Goal: Transaction & Acquisition: Purchase product/service

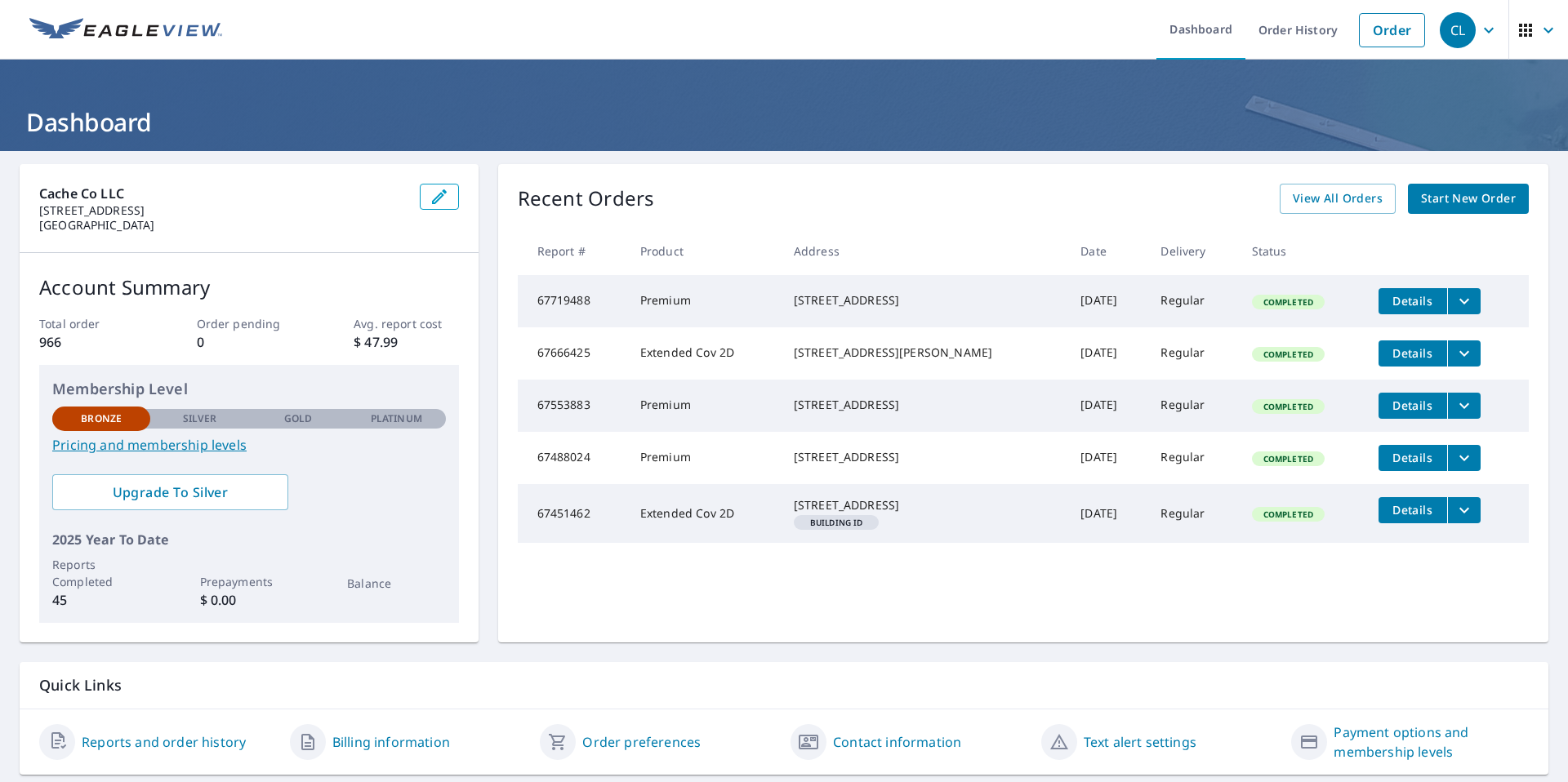
click at [1451, 201] on span "Start New Order" at bounding box center [1468, 199] width 95 height 21
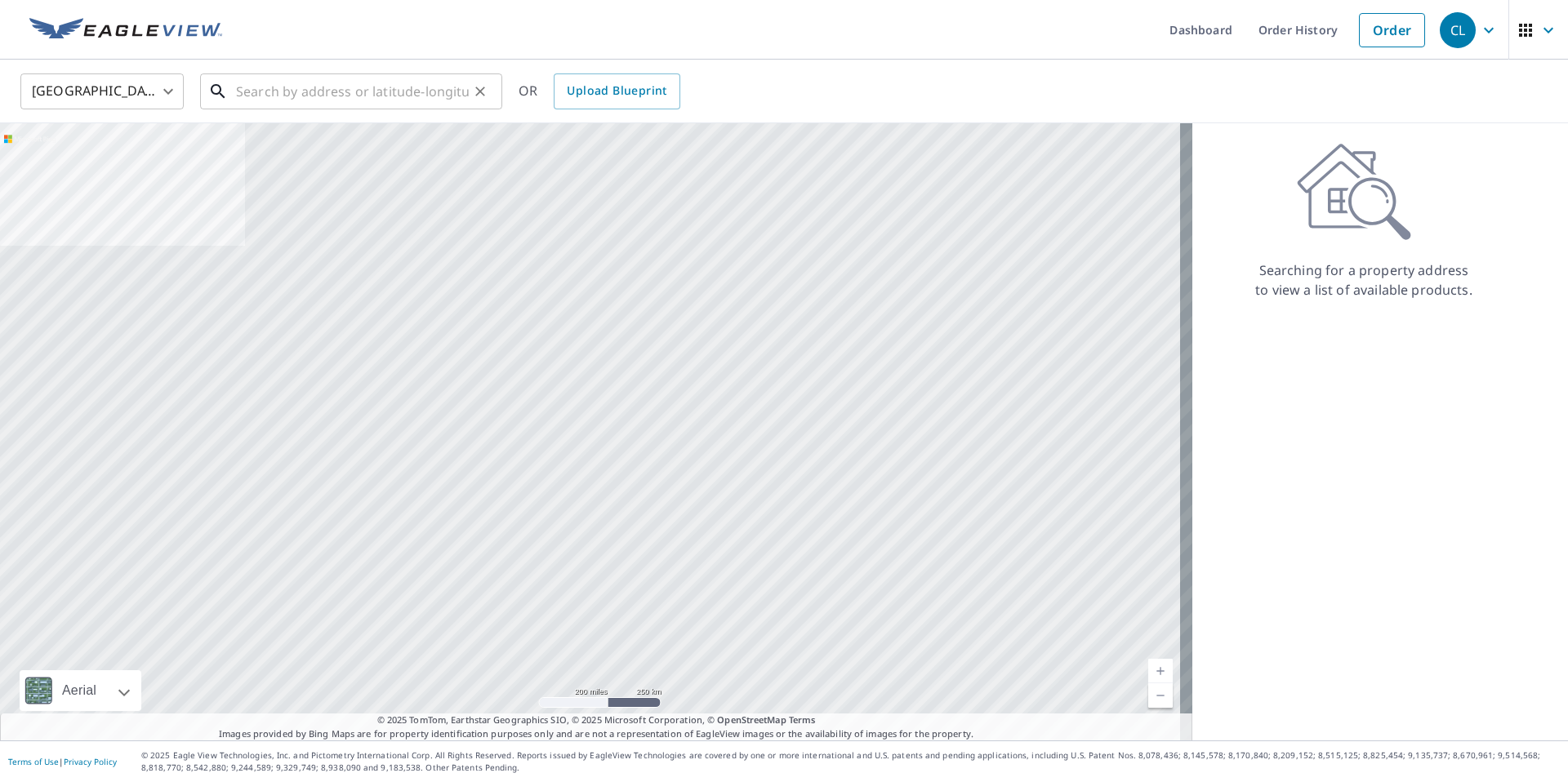
click at [302, 99] on input "text" at bounding box center [352, 91] width 233 height 46
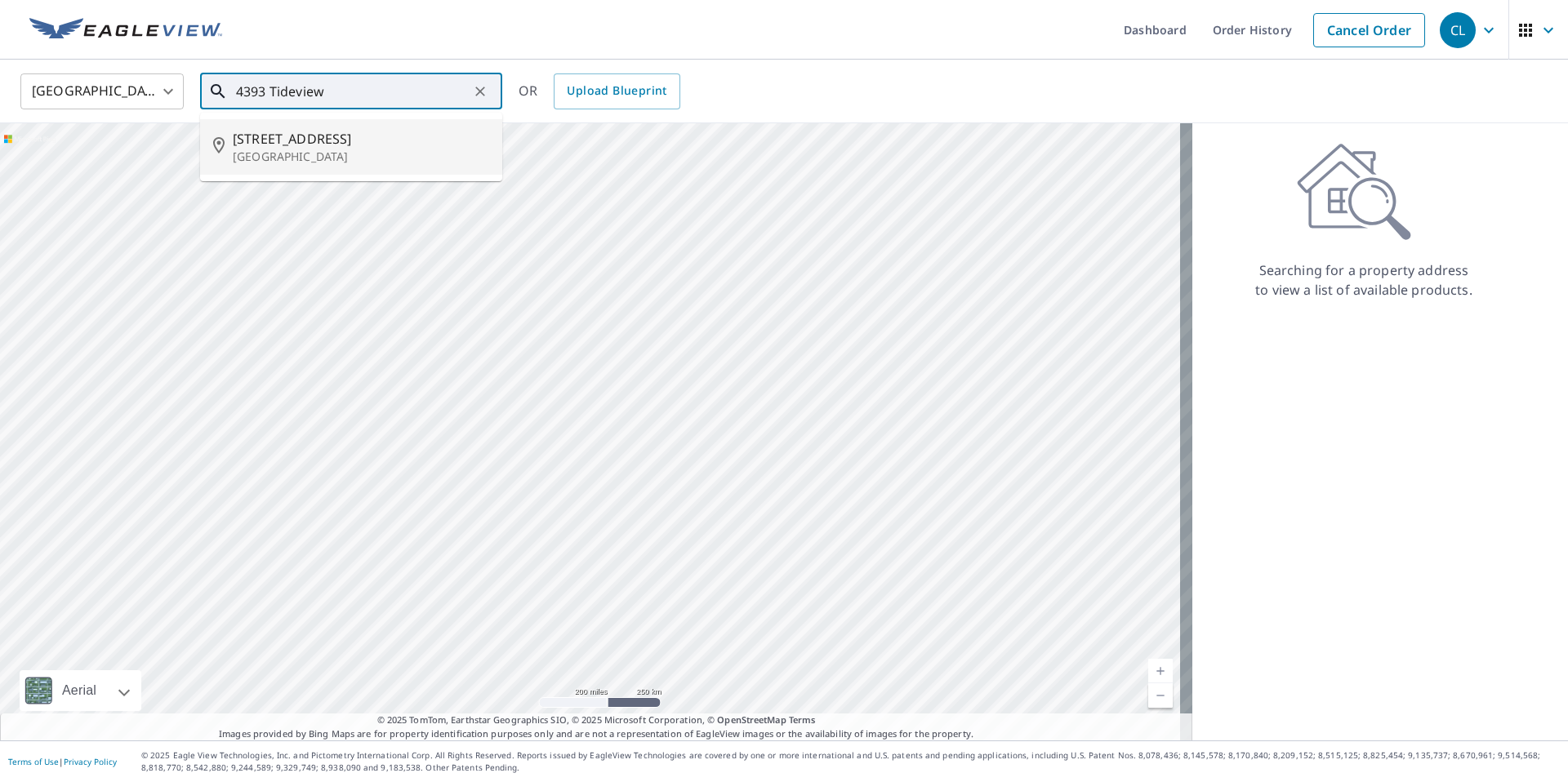
click at [318, 143] on span "[STREET_ADDRESS]" at bounding box center [361, 139] width 256 height 20
type input "[STREET_ADDRESS]"
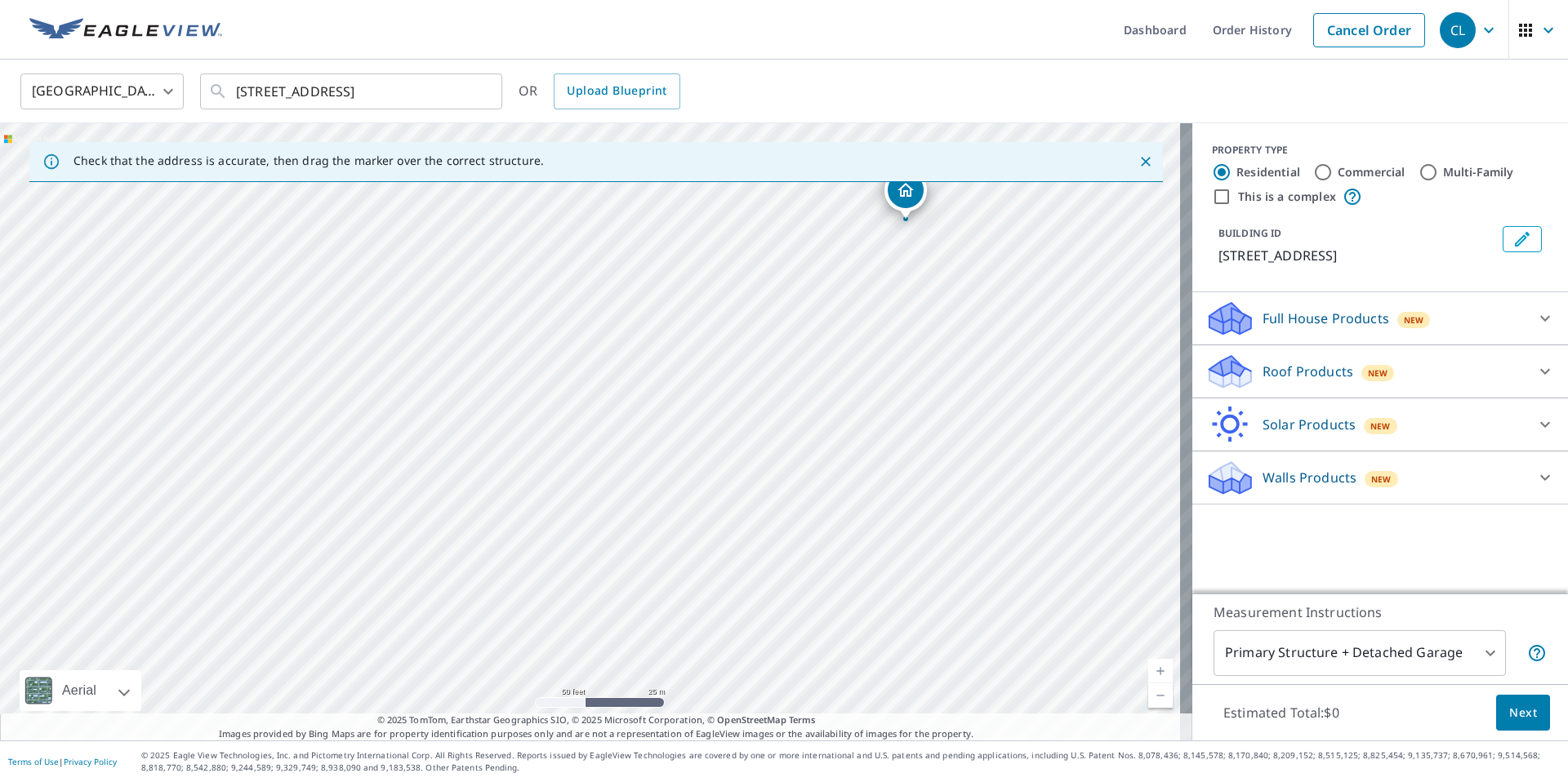
click at [1536, 381] on icon at bounding box center [1545, 371] width 20 height 20
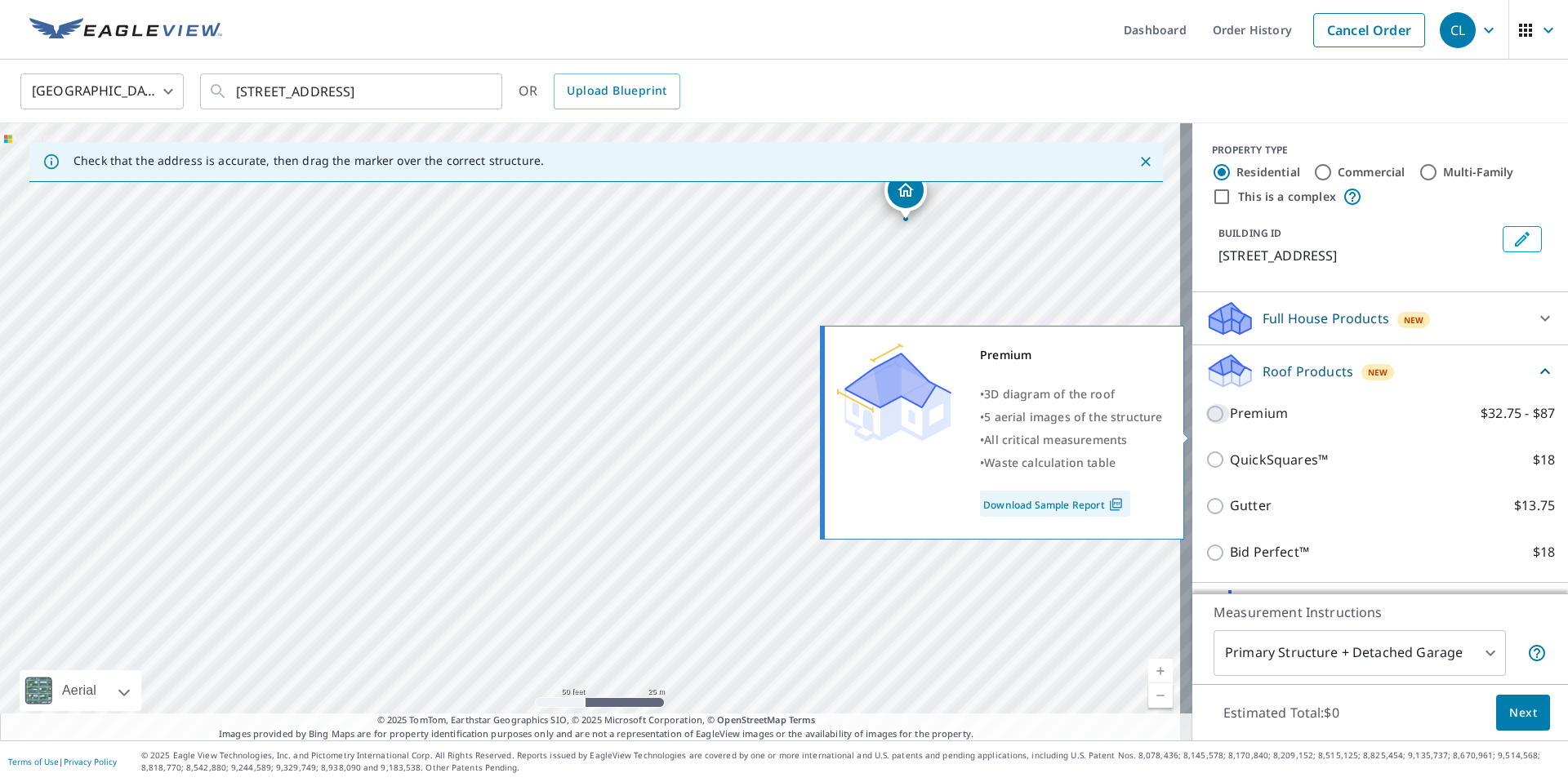
click at [1206, 424] on input "Premium $32.75 - $87" at bounding box center [1218, 414] width 25 height 20
checkbox input "true"
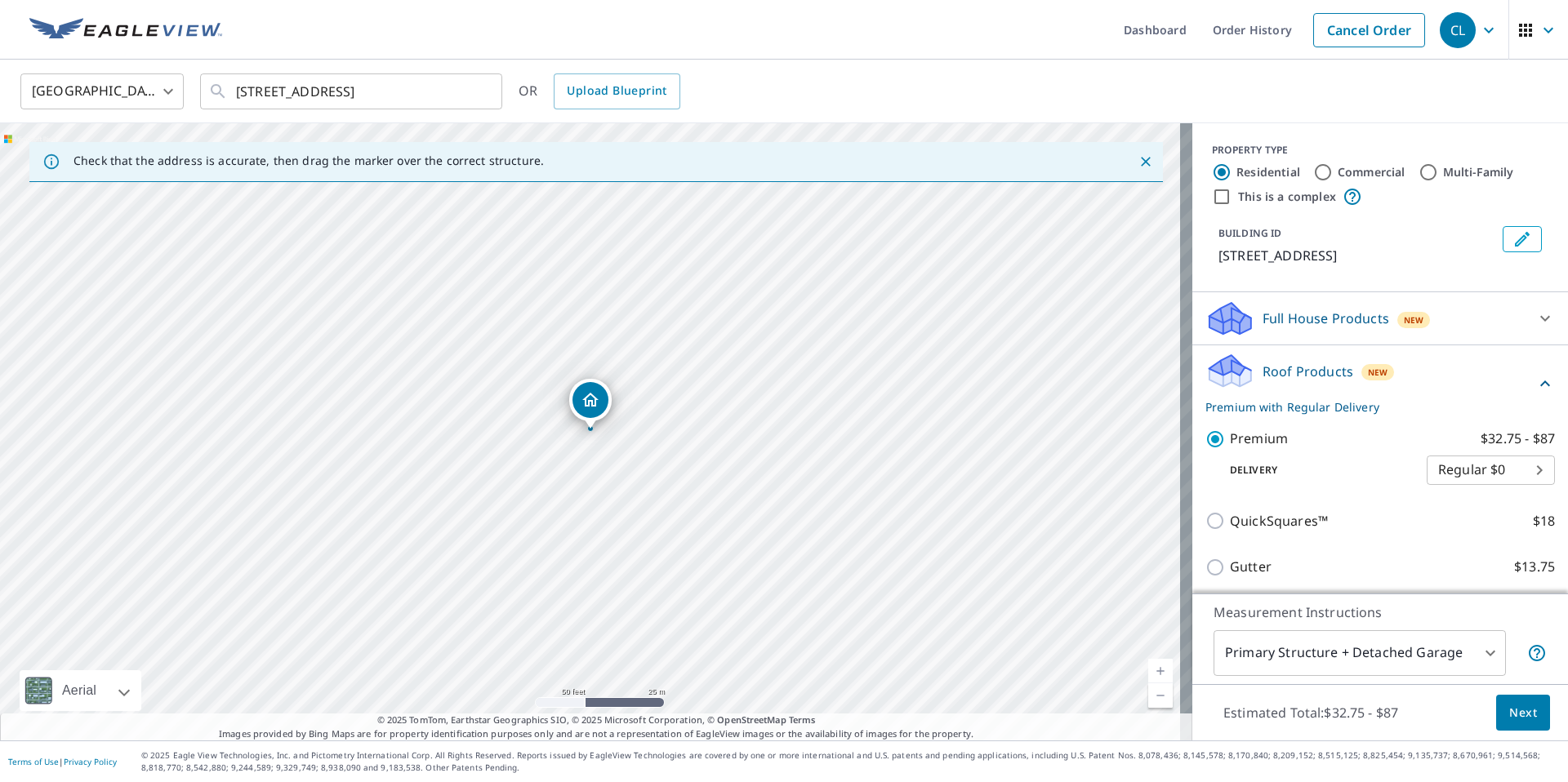
click at [1510, 715] on span "Next" at bounding box center [1524, 713] width 28 height 21
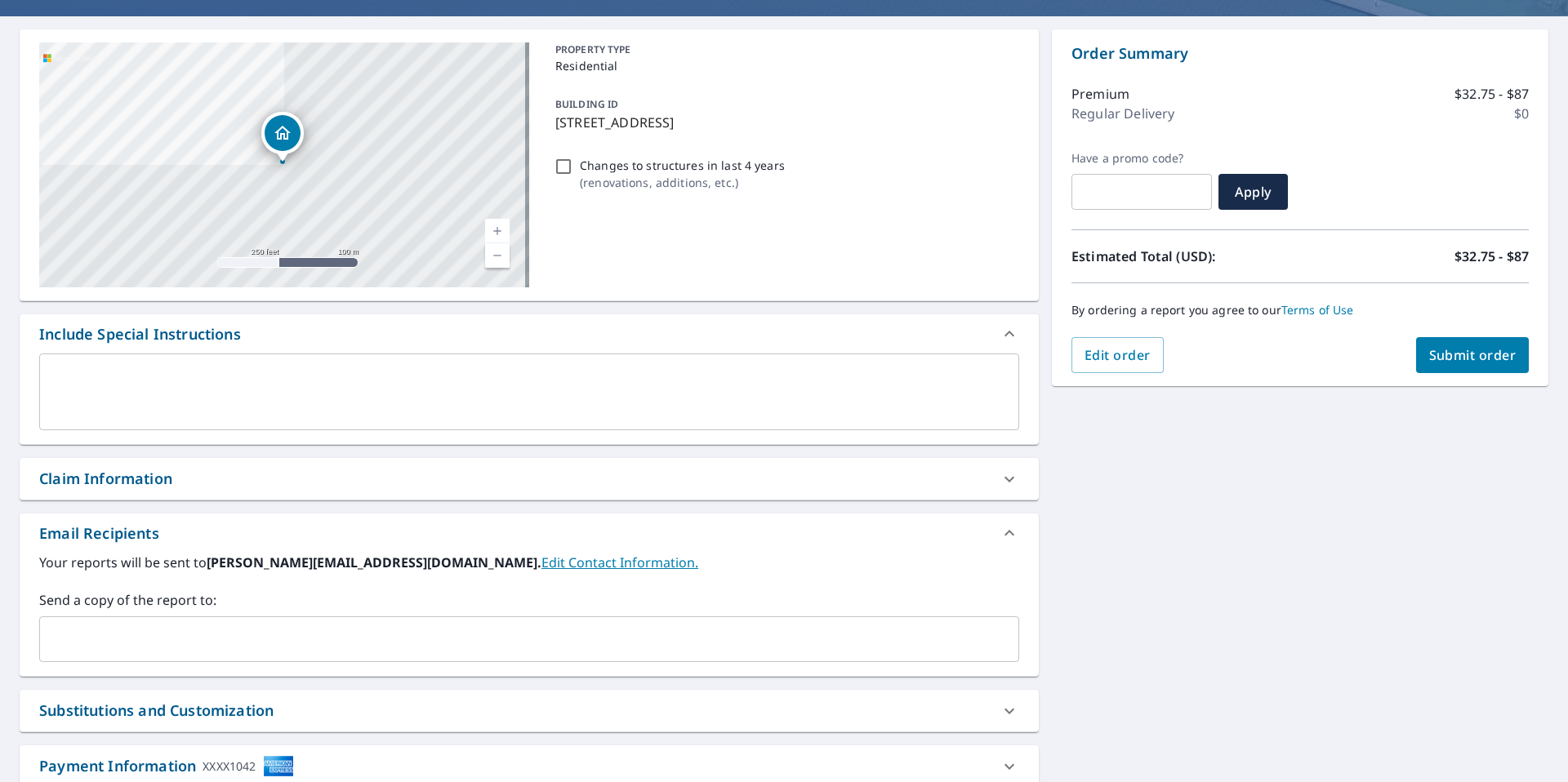
scroll to position [246, 0]
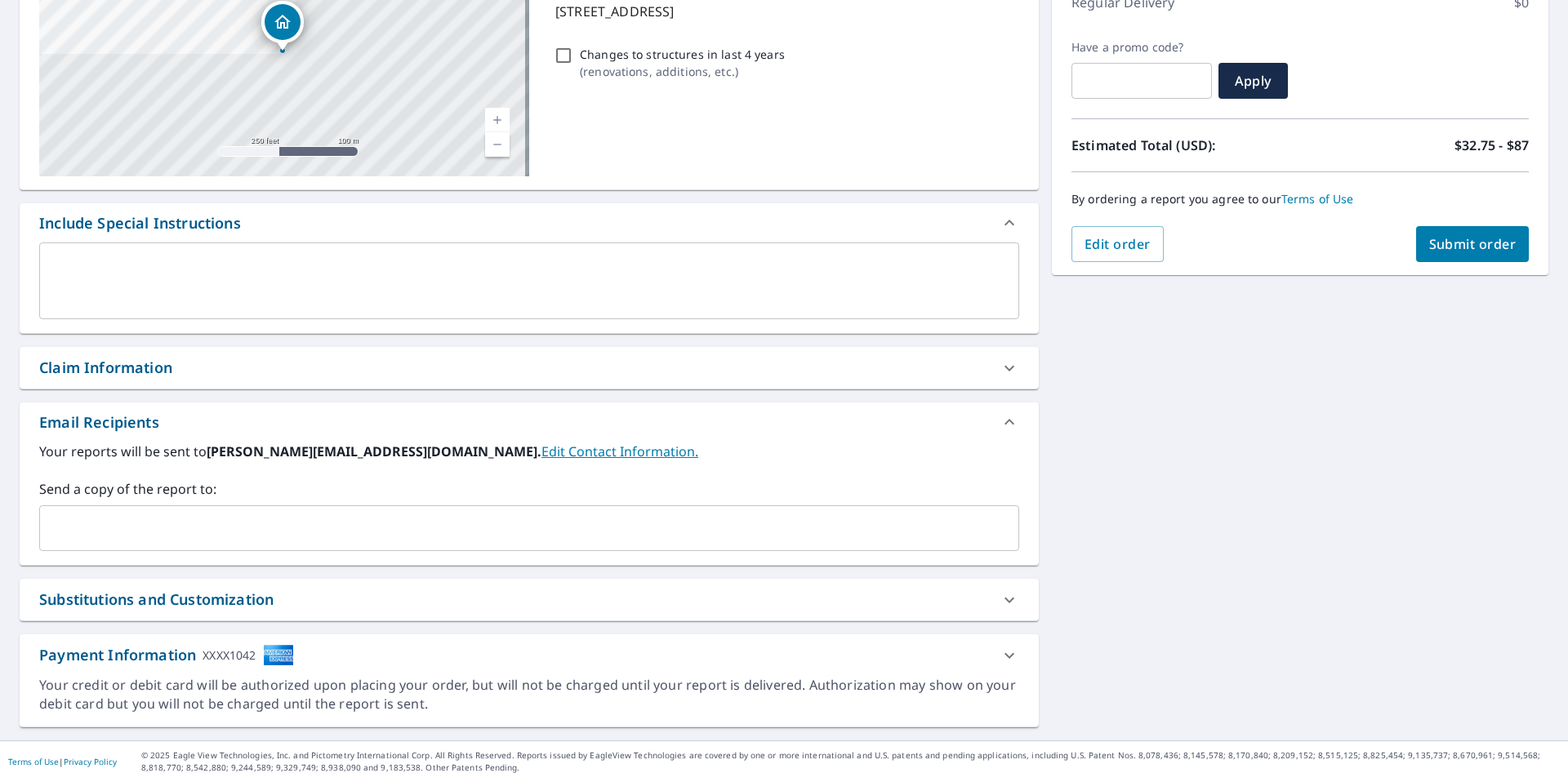
click at [370, 519] on input "text" at bounding box center [517, 528] width 941 height 31
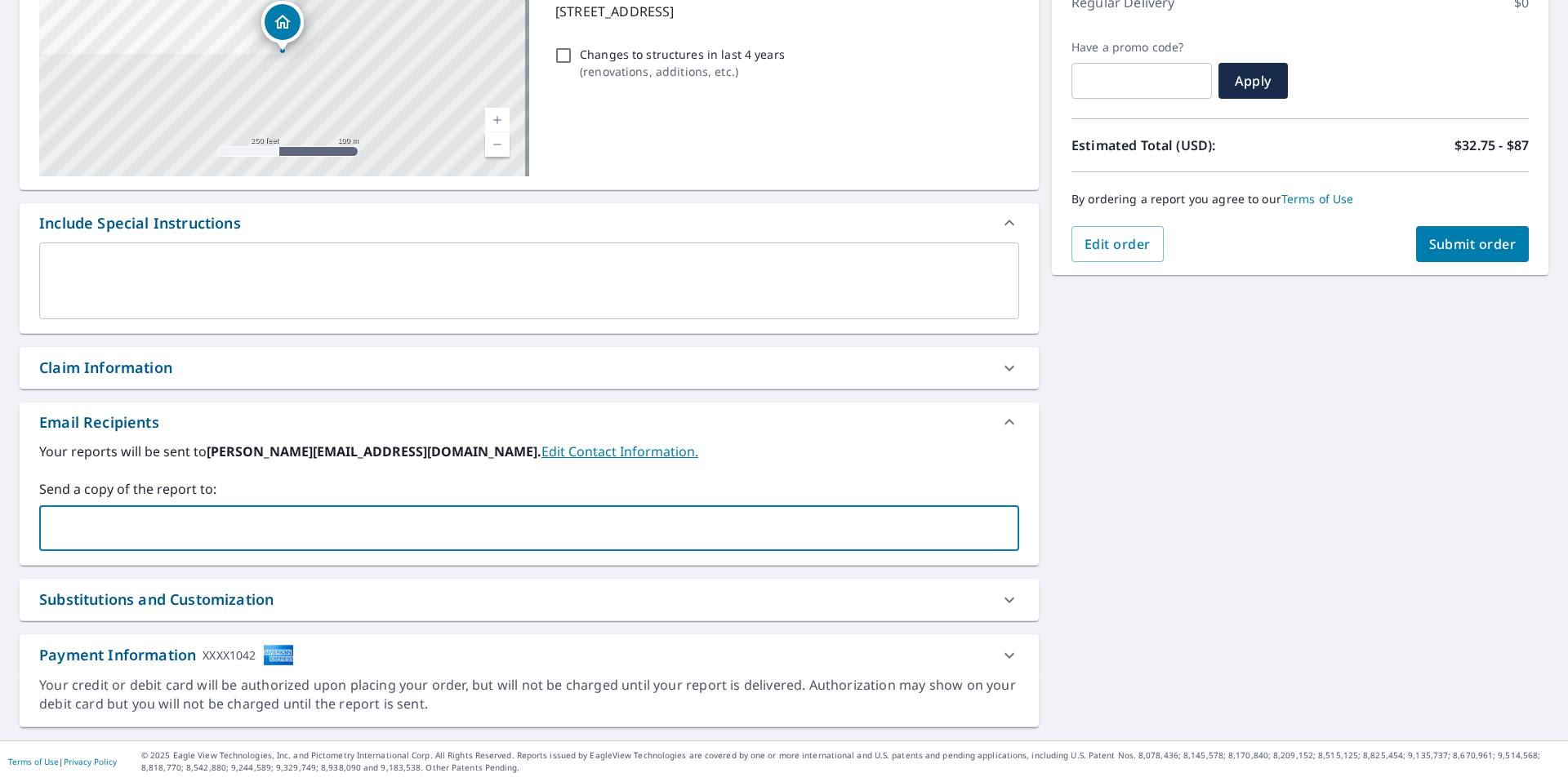
type input "[PERSON_NAME][EMAIL_ADDRESS][DOMAIN_NAME]"
click at [1478, 255] on button "Submit order" at bounding box center [1473, 244] width 113 height 36
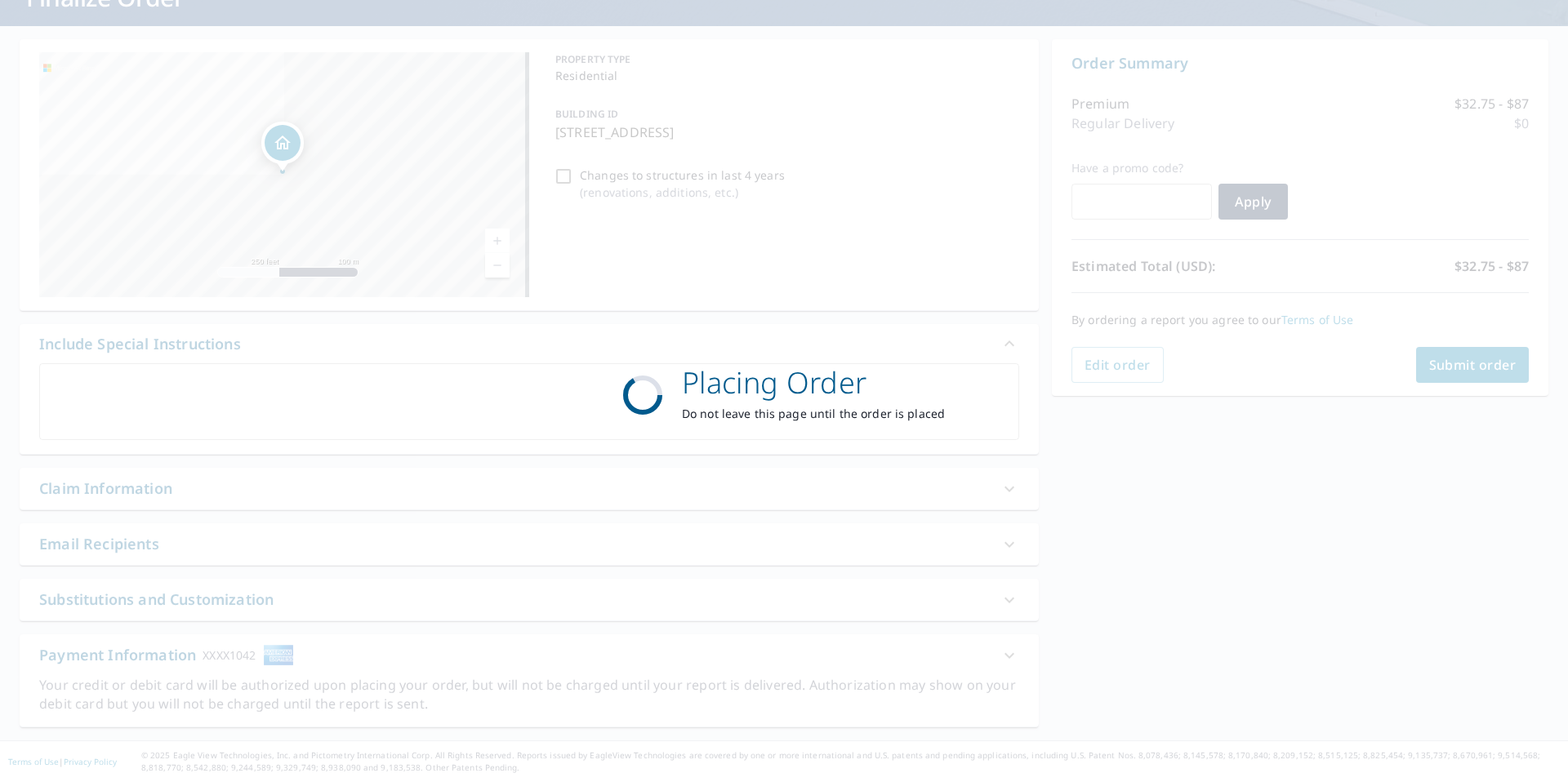
scroll to position [125, 0]
